Goal: Information Seeking & Learning: Learn about a topic

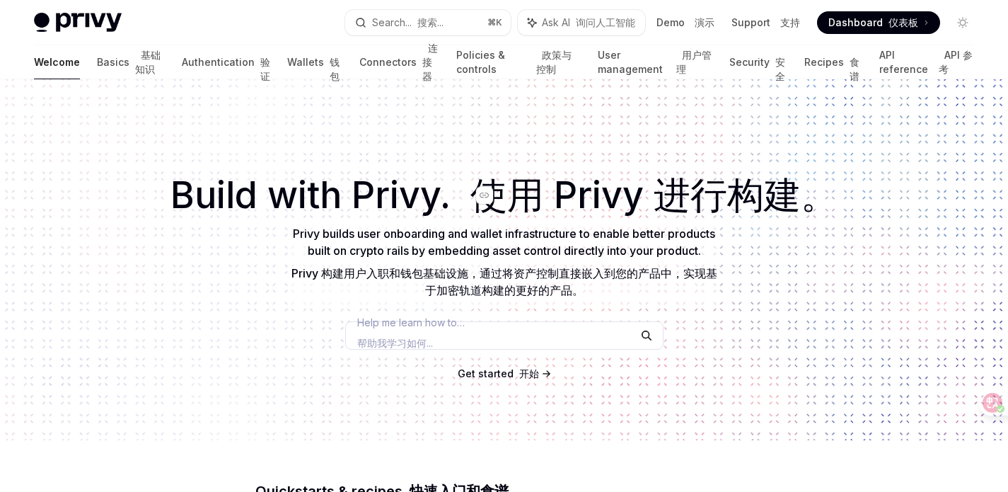
click at [135, 63] on font "基础知识" at bounding box center [147, 62] width 25 height 26
type textarea "*"
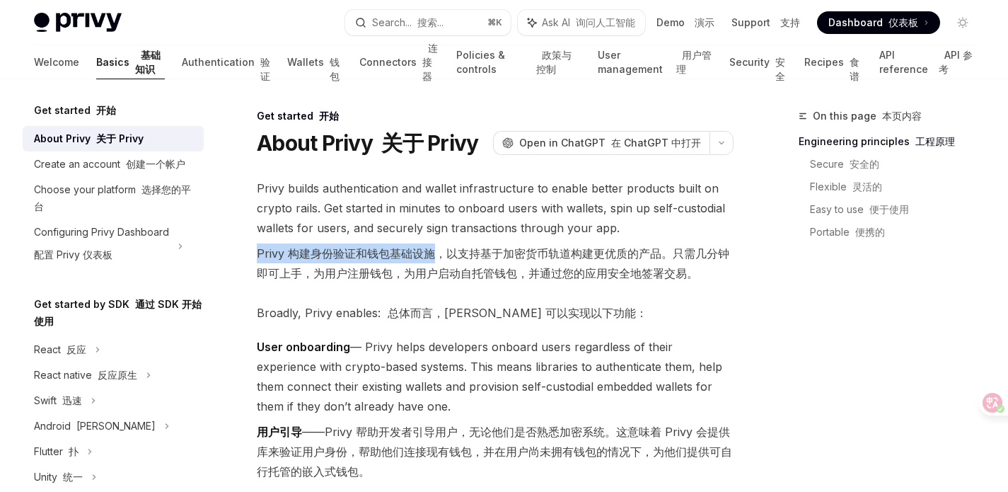
drag, startPoint x: 257, startPoint y: 251, endPoint x: 437, endPoint y: 254, distance: 180.4
click at [437, 254] on font "Privy 构建身份验证和钱包基础设施，以支持基于加密货币轨道构建更优质的产品。只需几分钟即可上手，为用户注册钱包，为用户启动自托管钱包，并通过您的应用安全地…" at bounding box center [493, 263] width 473 height 34
copy font "Privy 构建身份验证和钱包基础设施"
click at [481, 265] on font "Privy 构建身份验证和钱包基础设施，以支持基于加密货币轨道构建更优质的产品。只需几分钟即可上手，为用户注册钱包，为用户启动自托管钱包，并通过您的应用安全地…" at bounding box center [495, 263] width 477 height 40
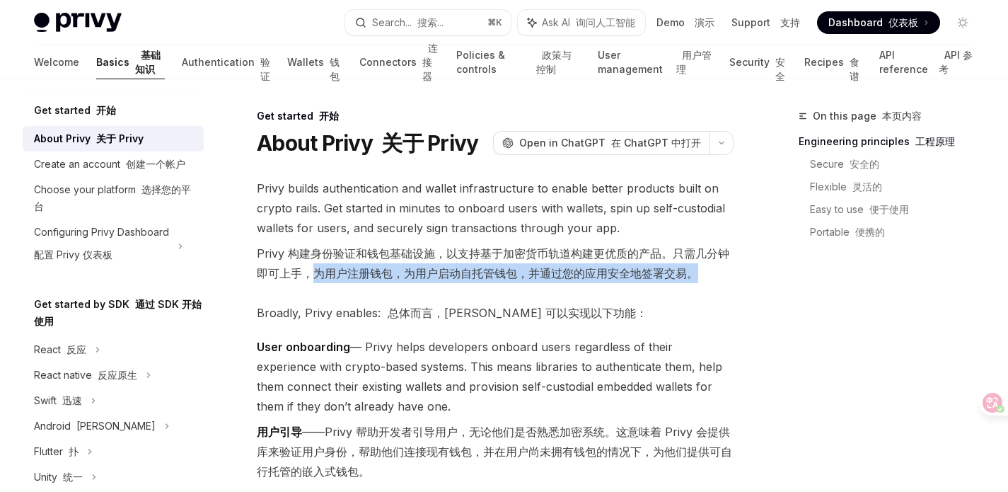
drag, startPoint x: 312, startPoint y: 271, endPoint x: 527, endPoint y: 284, distance: 215.5
click at [527, 284] on span "Privy builds authentication and wallet infrastructure to enable better products…" at bounding box center [495, 233] width 477 height 110
copy font "为用户注册钱包，为用户启动自托管钱包，并通过您的应用安全地签署交易。"
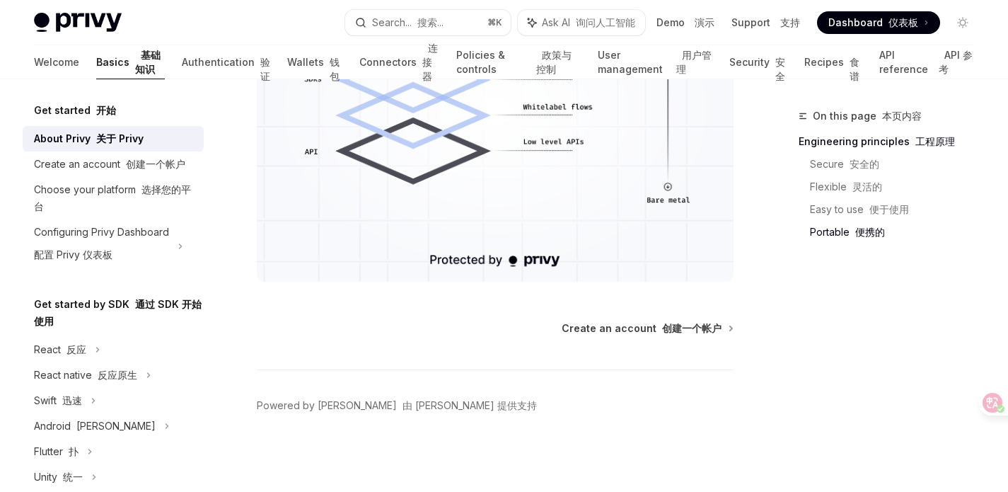
click at [860, 22] on span "Dashboard 仪表板" at bounding box center [873, 23] width 90 height 14
